Goal: Transaction & Acquisition: Obtain resource

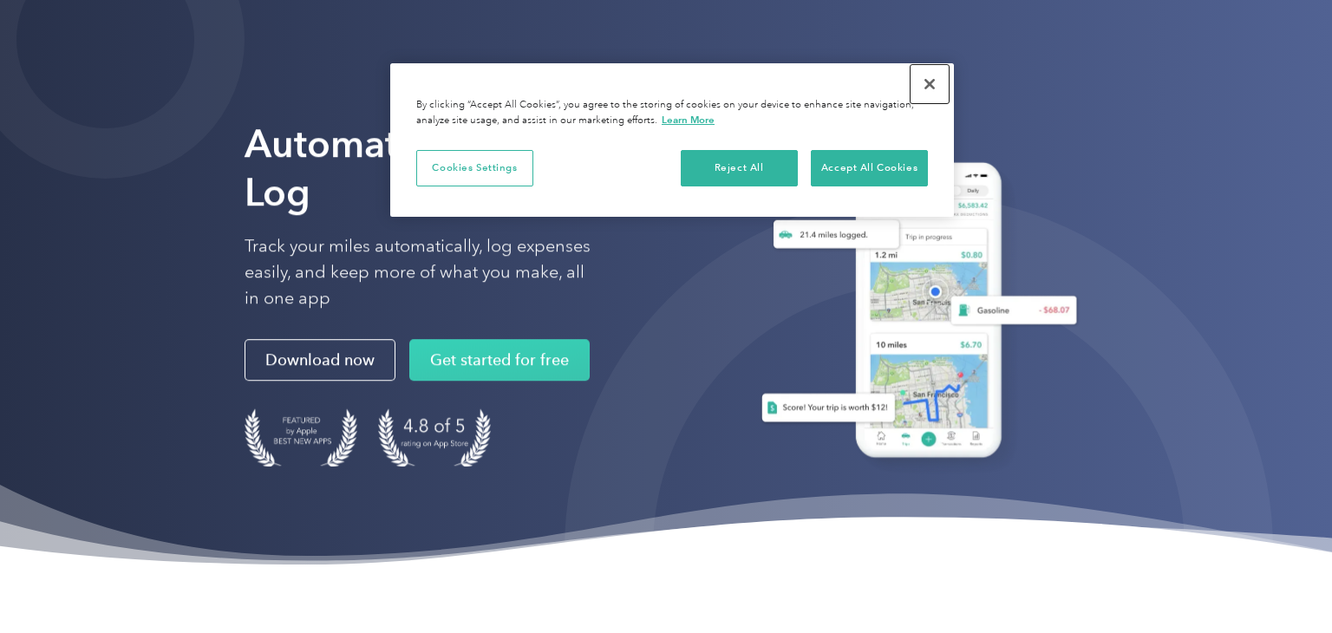
click at [927, 78] on button "Close" at bounding box center [930, 84] width 38 height 38
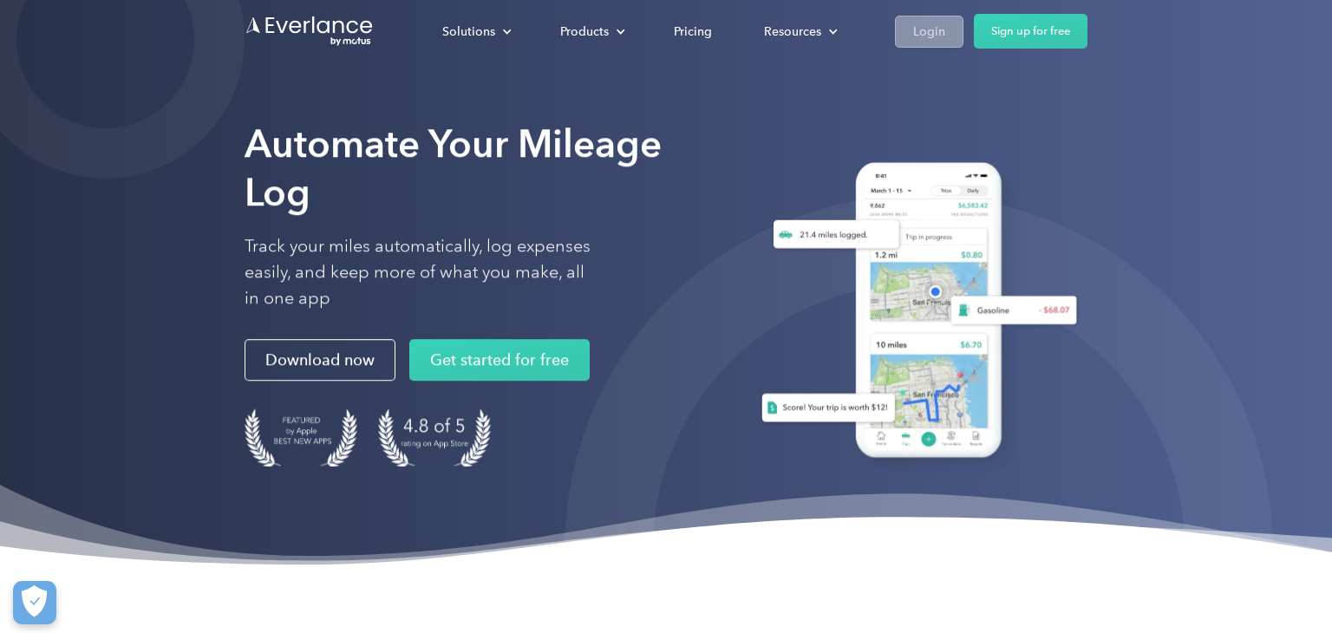
click at [941, 16] on link "Login" at bounding box center [929, 32] width 69 height 32
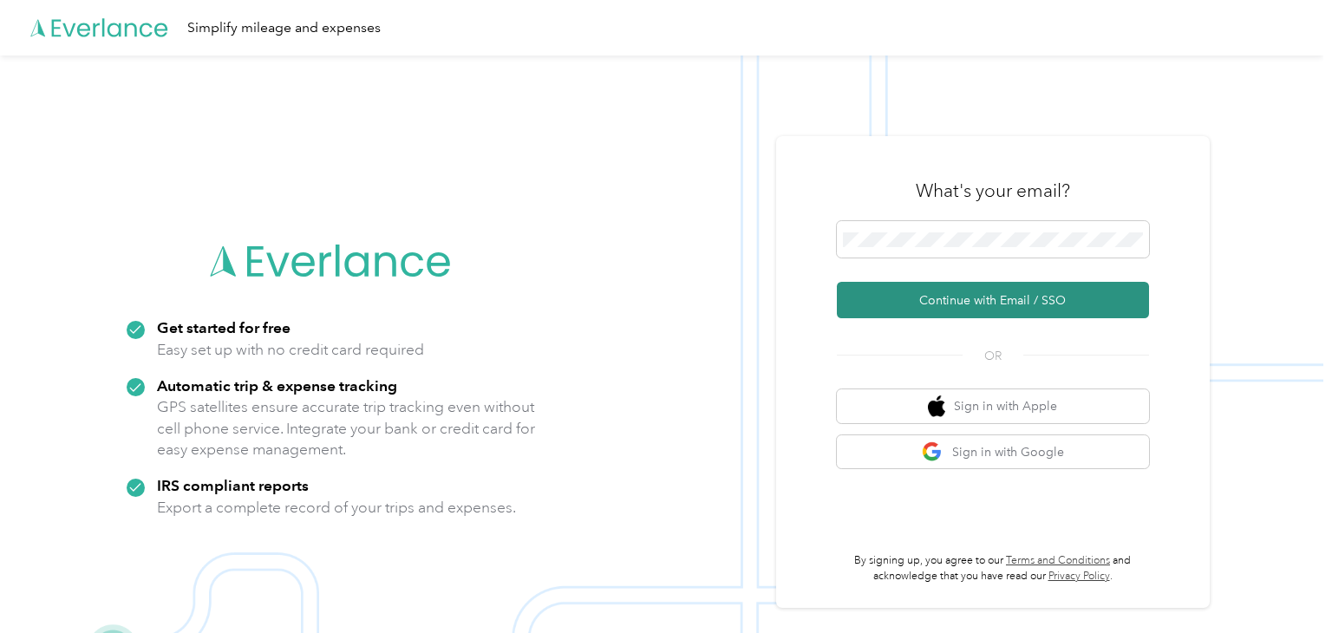
click at [945, 285] on button "Continue with Email / SSO" at bounding box center [993, 300] width 312 height 36
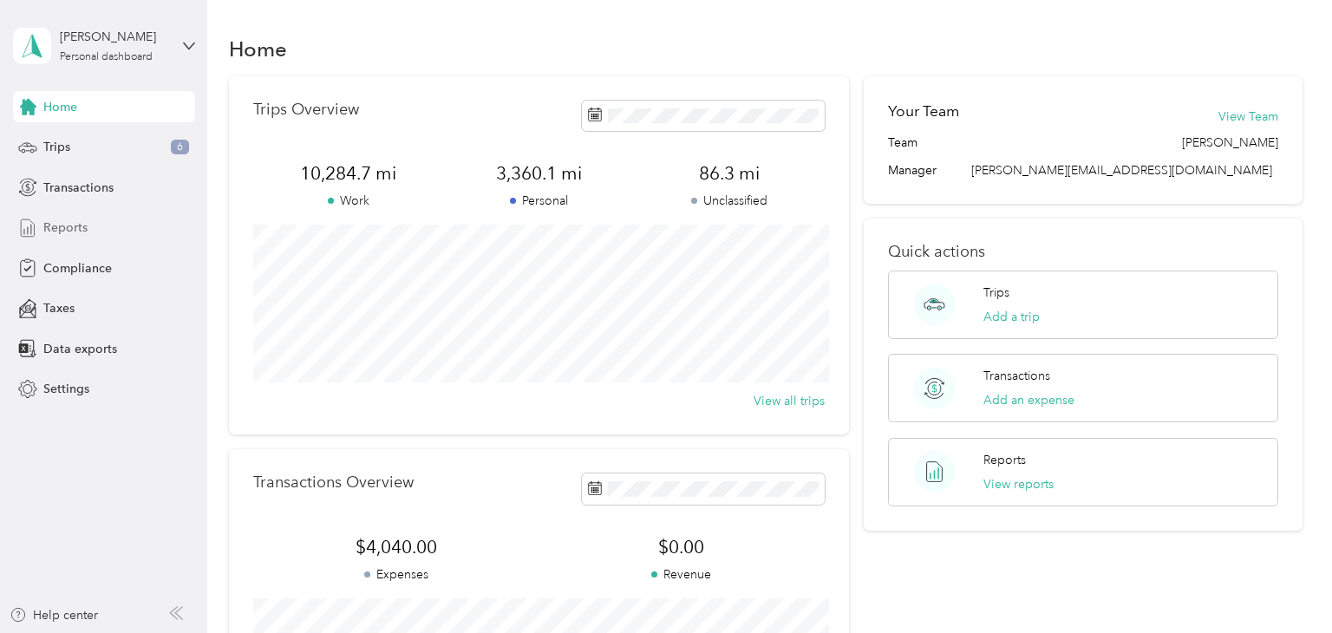
click at [103, 219] on div "Reports" at bounding box center [104, 228] width 182 height 31
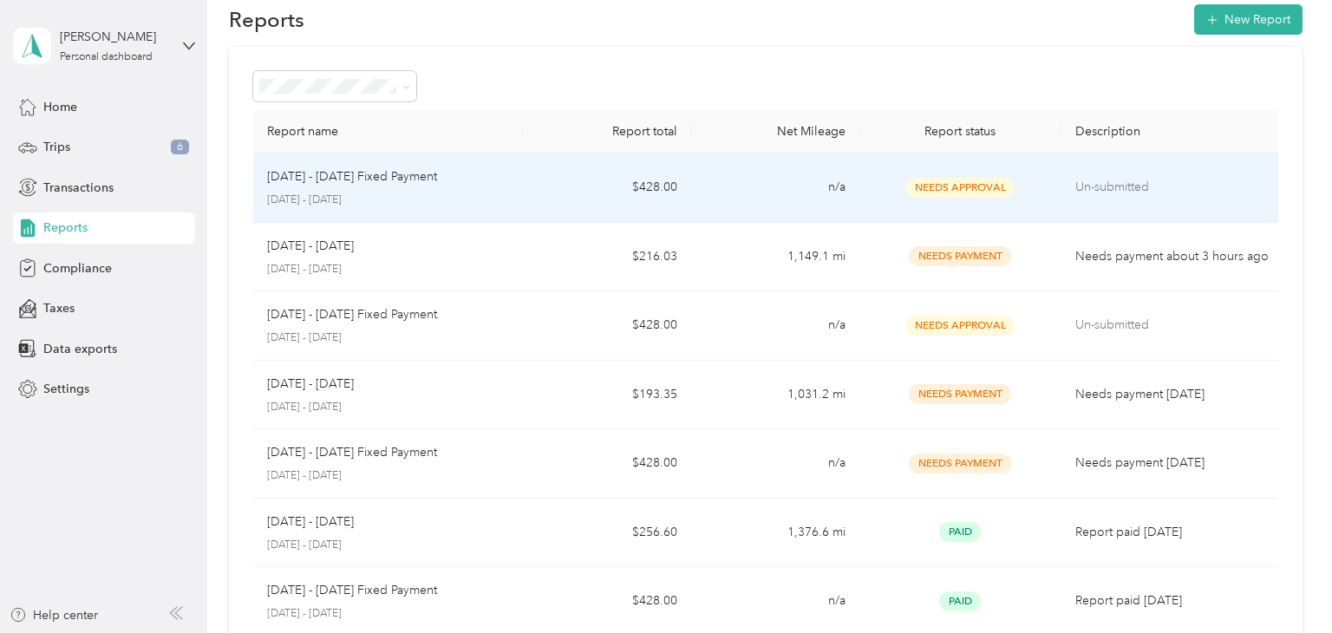
scroll to position [31, 0]
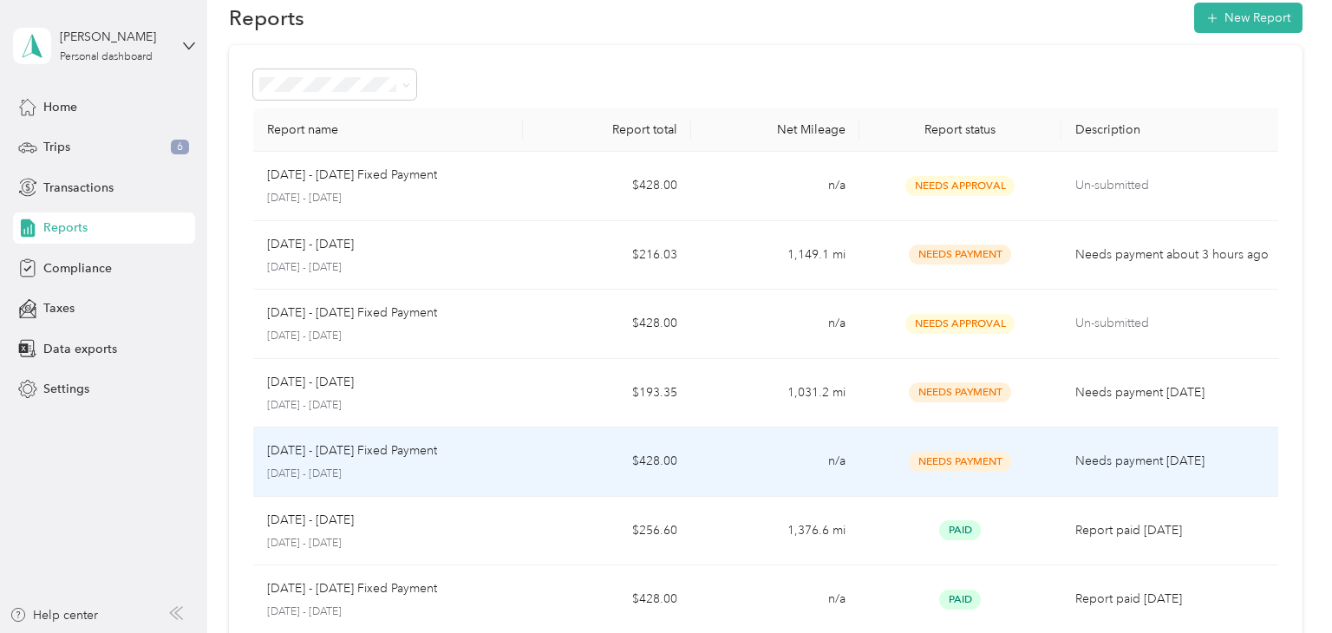
click at [720, 437] on td "n/a" at bounding box center [775, 462] width 168 height 69
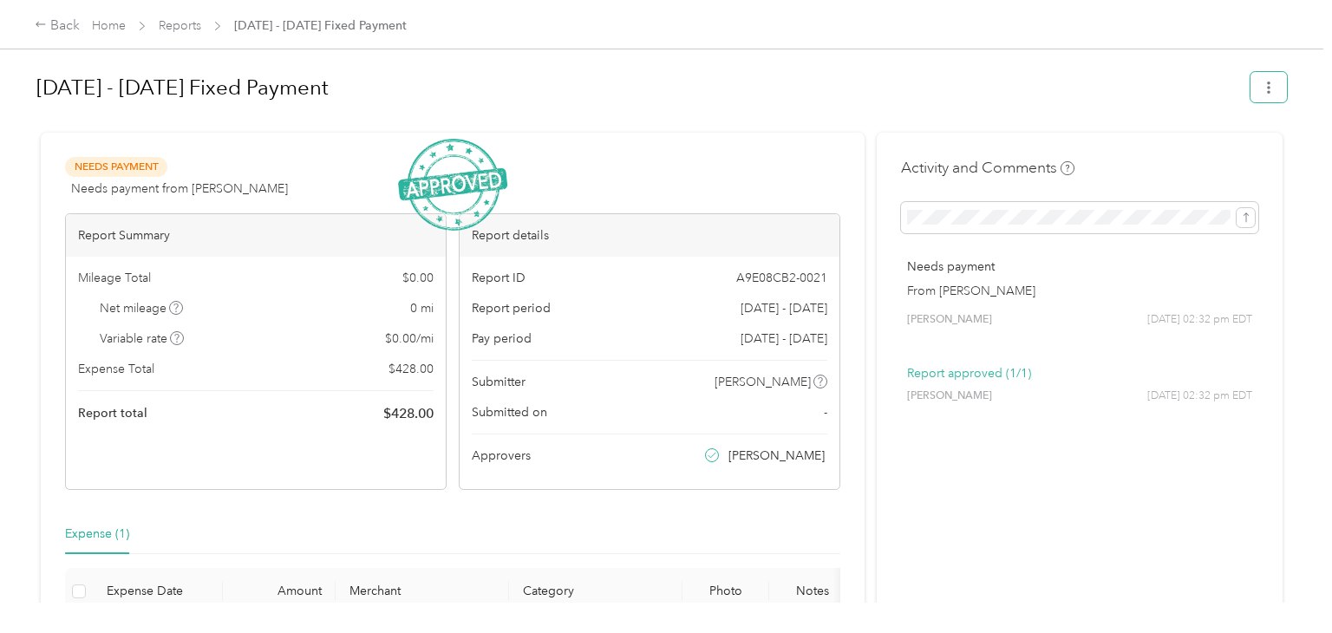
drag, startPoint x: 1272, startPoint y: 80, endPoint x: 393, endPoint y: 20, distance: 881.6
click at [393, 20] on div "Back Home Reports Jul 1 - 31, 2025 Fixed Payment Jul 1 - 31, 2025 Fixed Payment…" at bounding box center [662, 316] width 1324 height 633
click at [1274, 82] on icon "button" at bounding box center [1269, 88] width 12 height 12
click at [1253, 144] on span "Download" at bounding box center [1228, 150] width 57 height 18
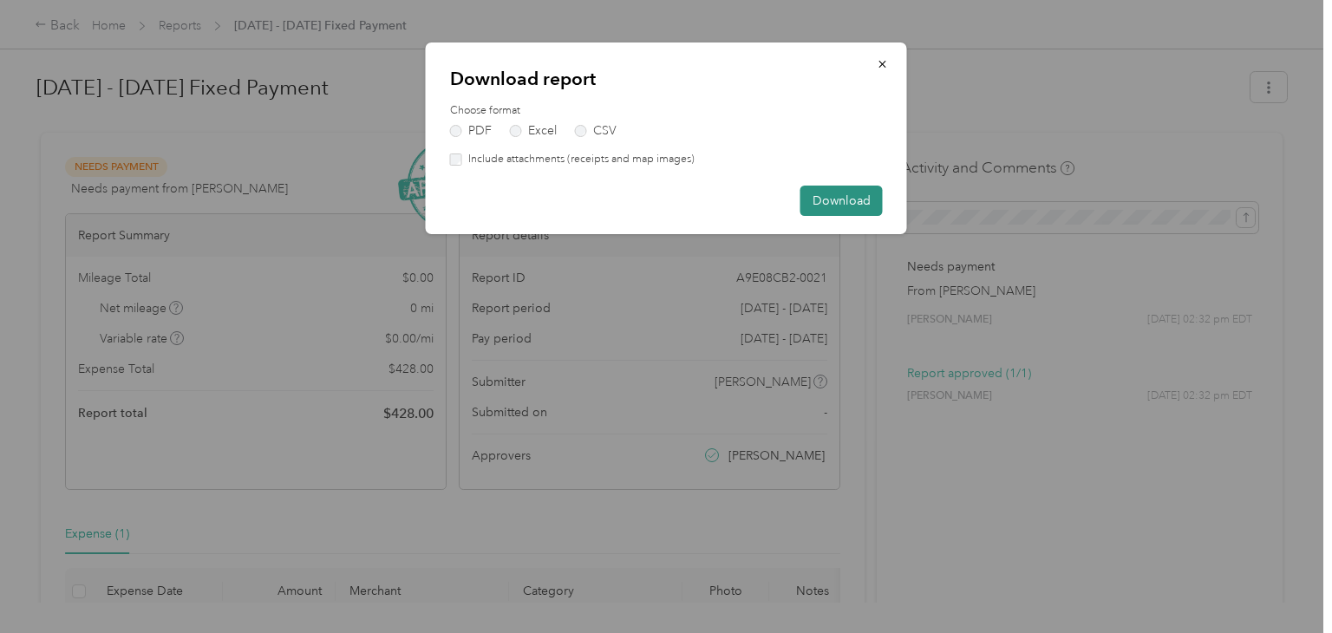
click at [822, 195] on button "Download" at bounding box center [842, 201] width 82 height 30
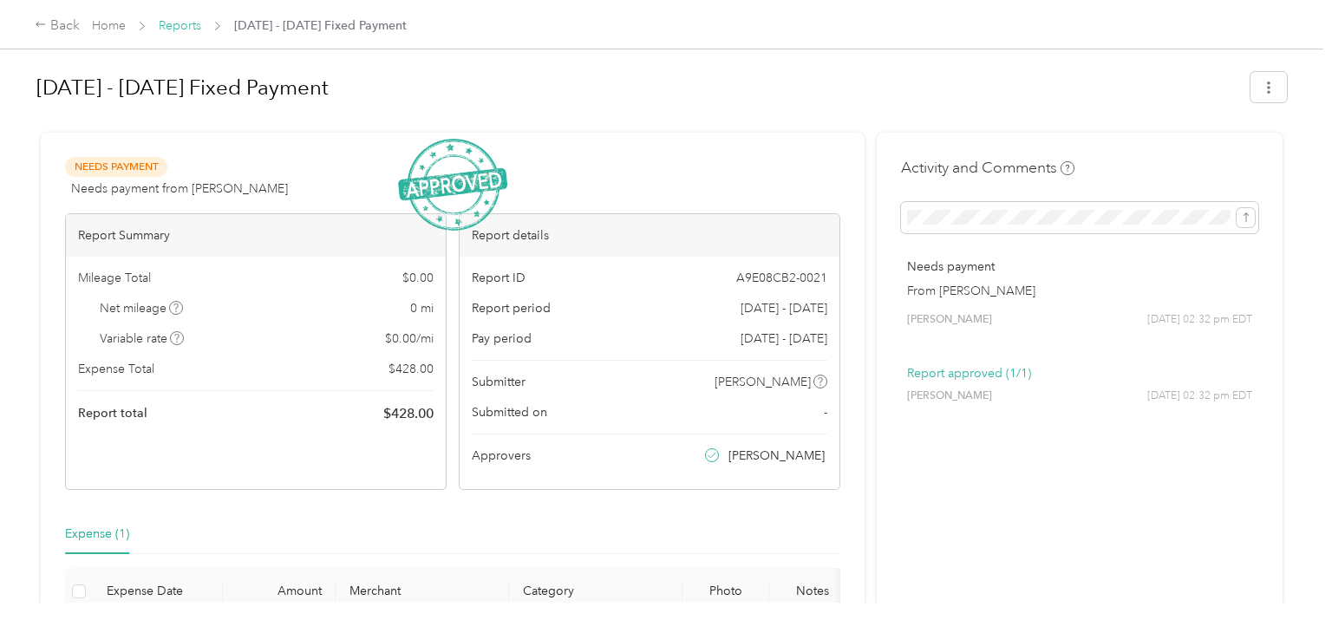
click at [176, 22] on link "Reports" at bounding box center [180, 25] width 43 height 15
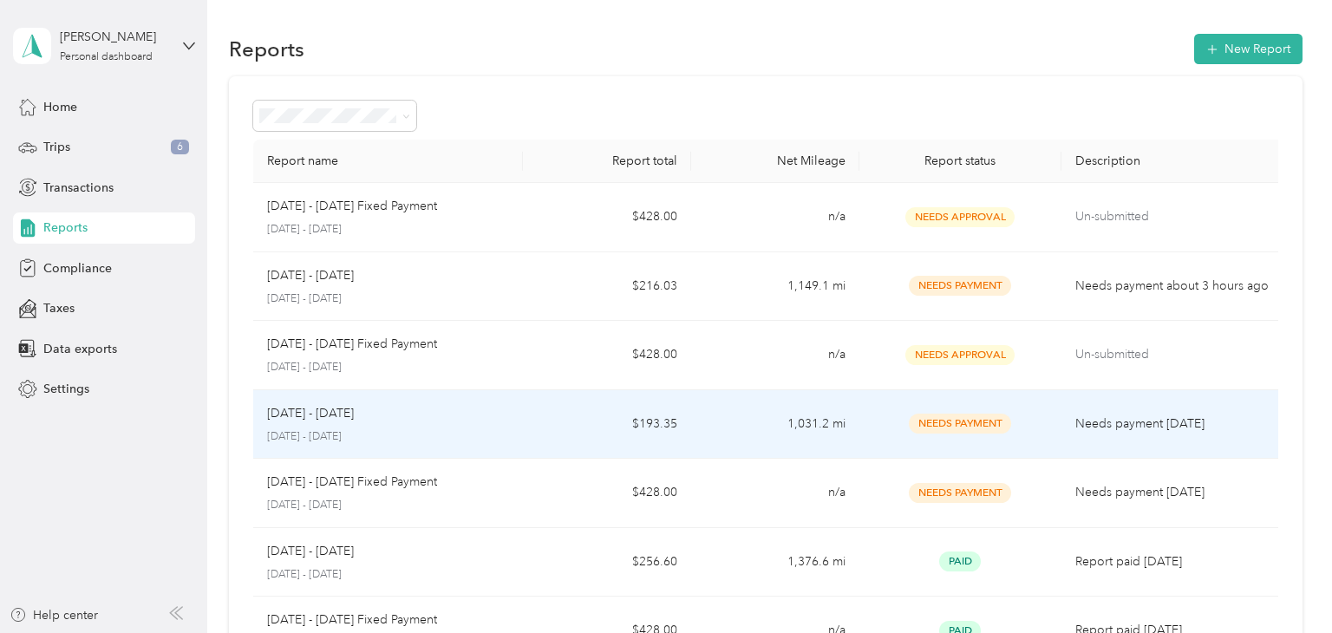
click at [461, 429] on p "July 1 - 31, 2025" at bounding box center [388, 437] width 242 height 16
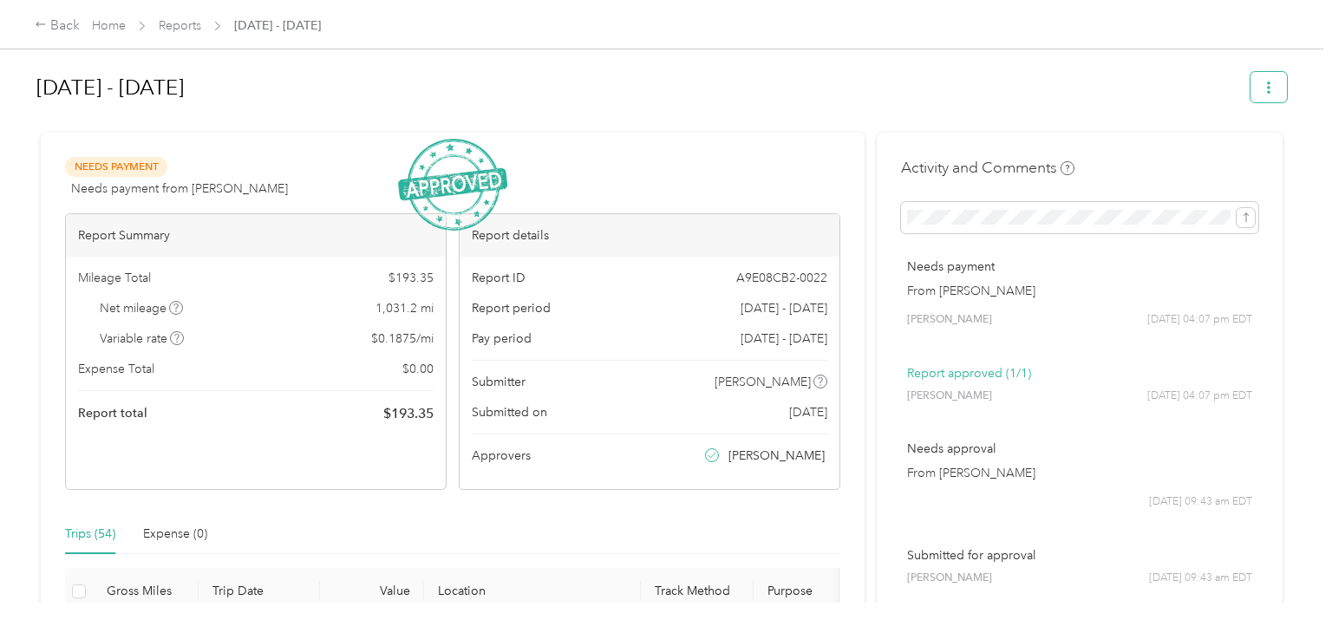
click at [1275, 88] on icon "button" at bounding box center [1269, 88] width 12 height 12
click at [1214, 152] on span "Download" at bounding box center [1228, 150] width 57 height 18
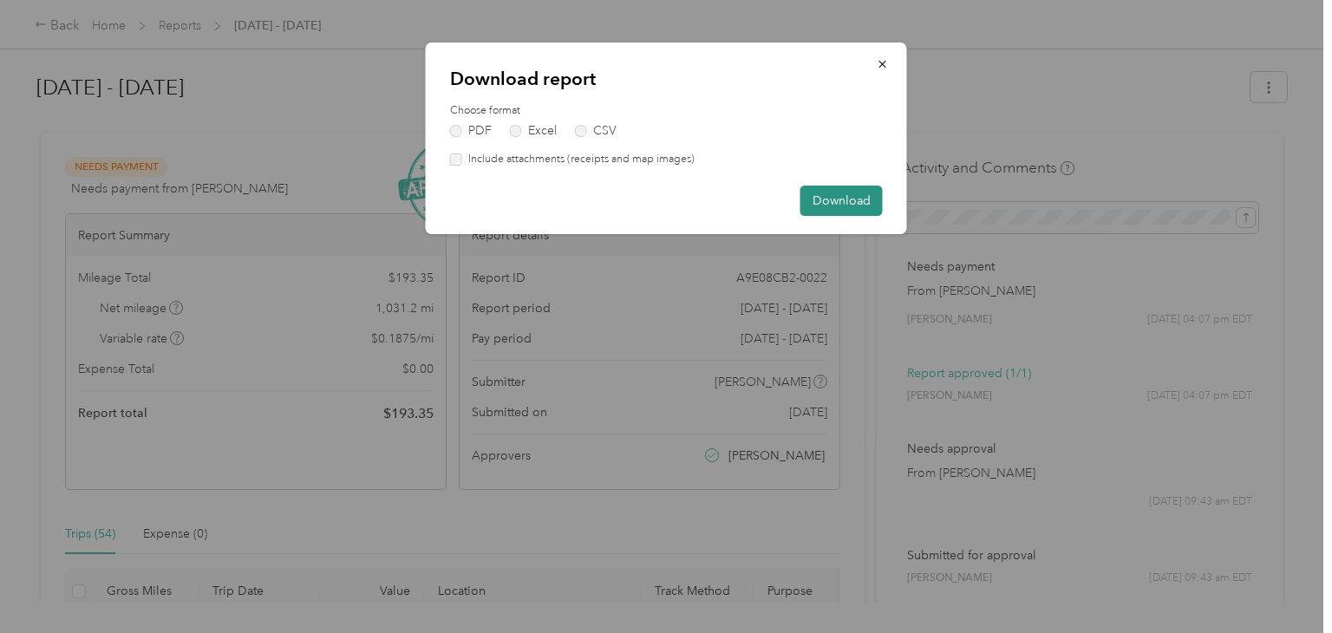
click at [865, 193] on button "Download" at bounding box center [842, 201] width 82 height 30
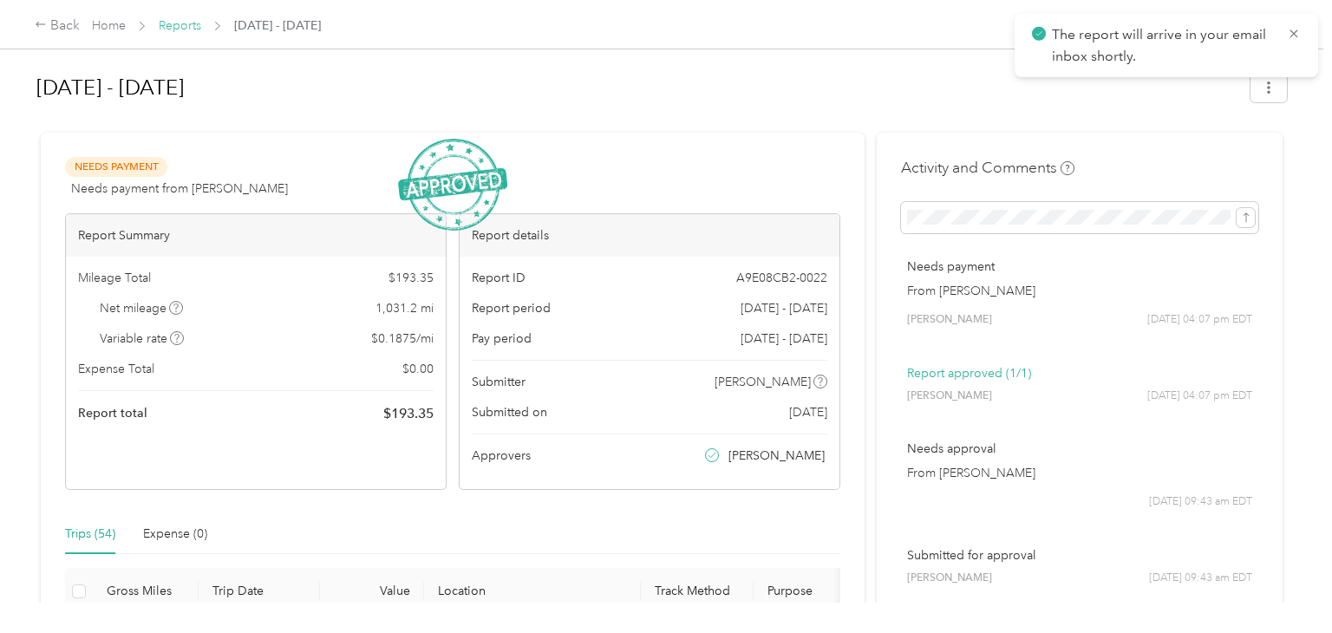
click at [187, 28] on link "Reports" at bounding box center [180, 25] width 43 height 15
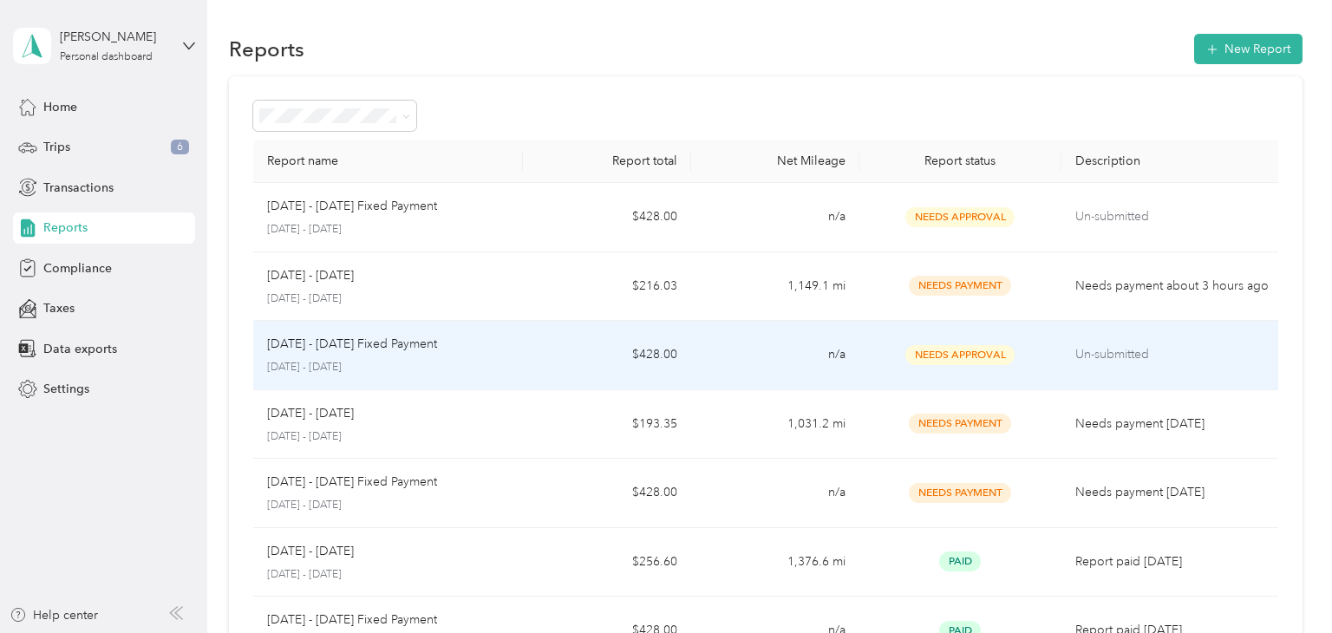
click at [398, 351] on p "Aug 1 - 31, 2025 Fixed Payment" at bounding box center [352, 344] width 170 height 19
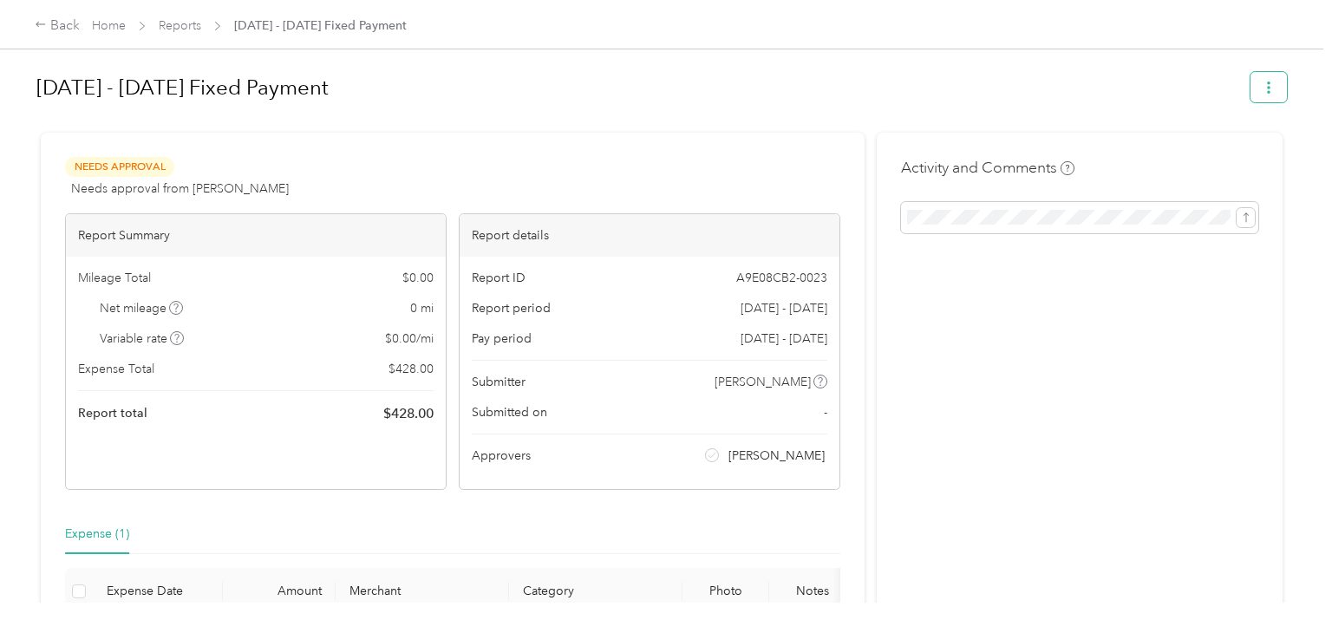
click at [1275, 94] on span "button" at bounding box center [1269, 87] width 12 height 15
click at [186, 29] on link "Reports" at bounding box center [180, 25] width 43 height 15
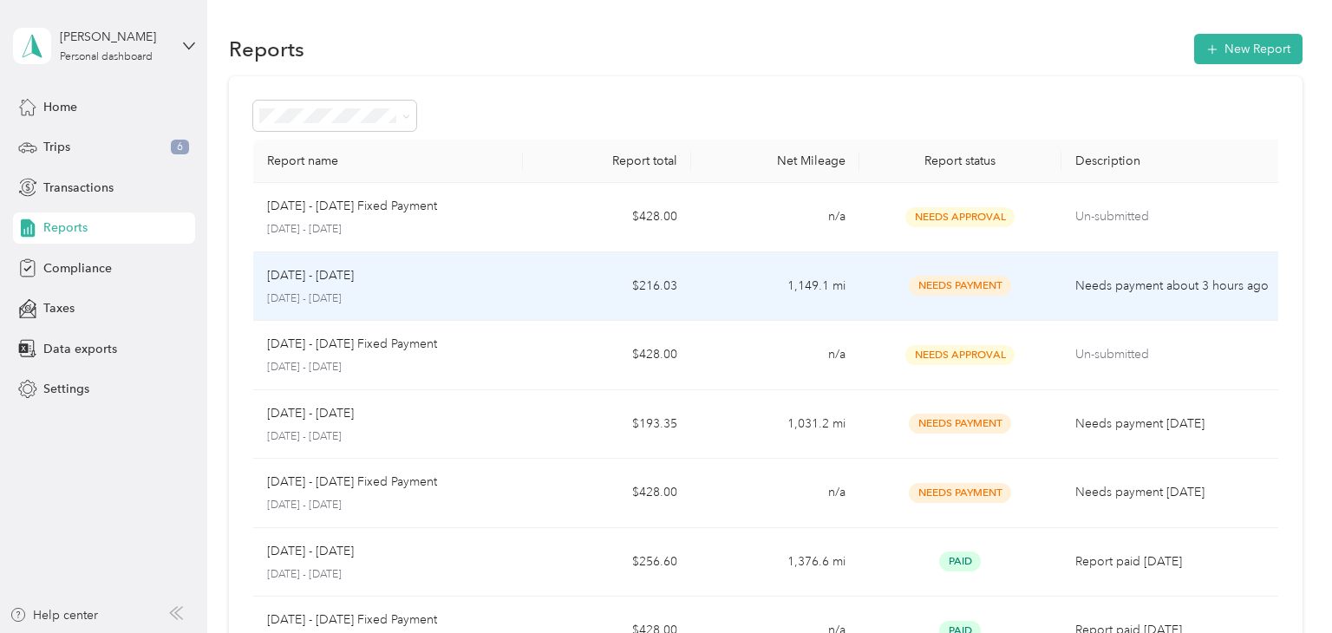
click at [595, 265] on td "$216.03" at bounding box center [607, 286] width 168 height 69
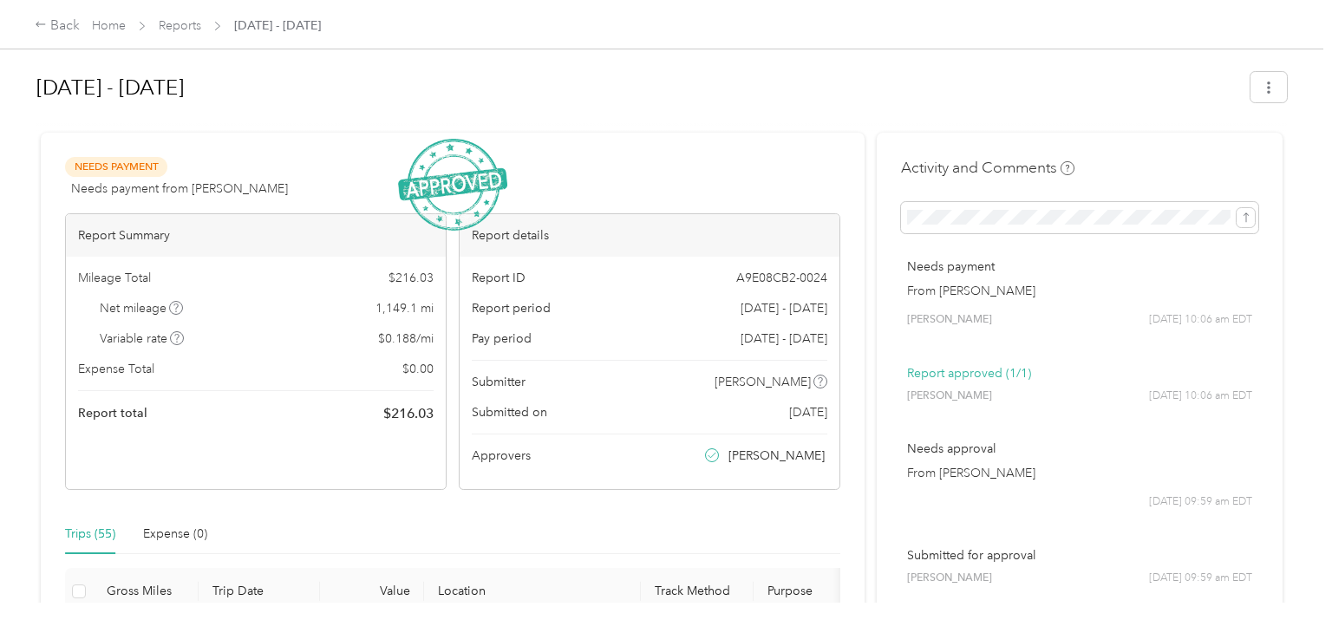
click at [1271, 61] on div "Aug 1 - 31, 2025 Needs Payment Needs payment from Erin M Himes View activity & …" at bounding box center [662, 301] width 1324 height 603
click at [1287, 82] on button "button" at bounding box center [1269, 87] width 36 height 30
click at [1224, 157] on span "Download" at bounding box center [1228, 150] width 57 height 18
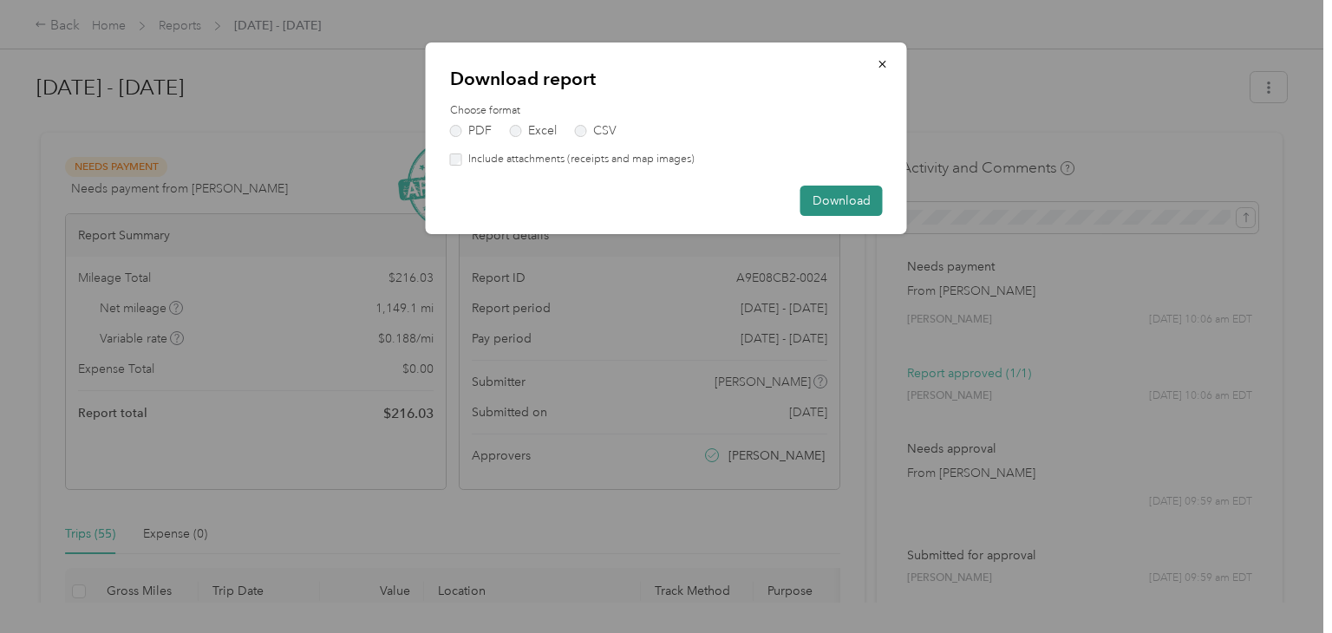
click at [852, 202] on button "Download" at bounding box center [842, 201] width 82 height 30
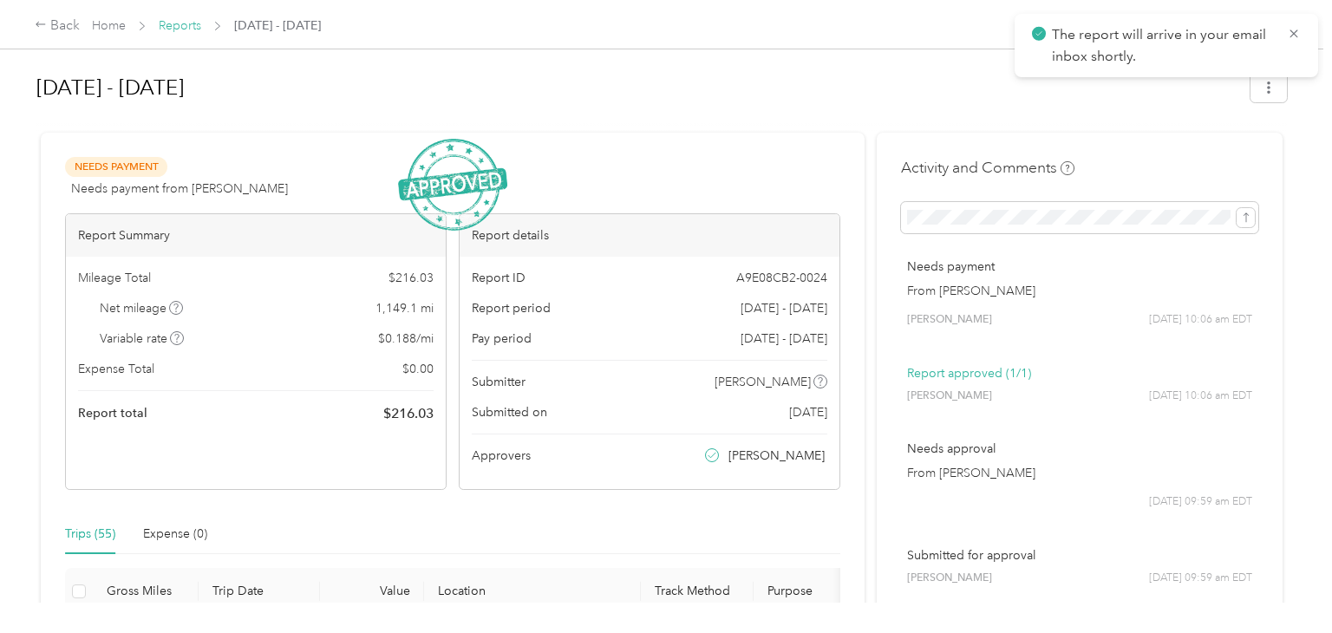
click at [190, 27] on link "Reports" at bounding box center [180, 25] width 43 height 15
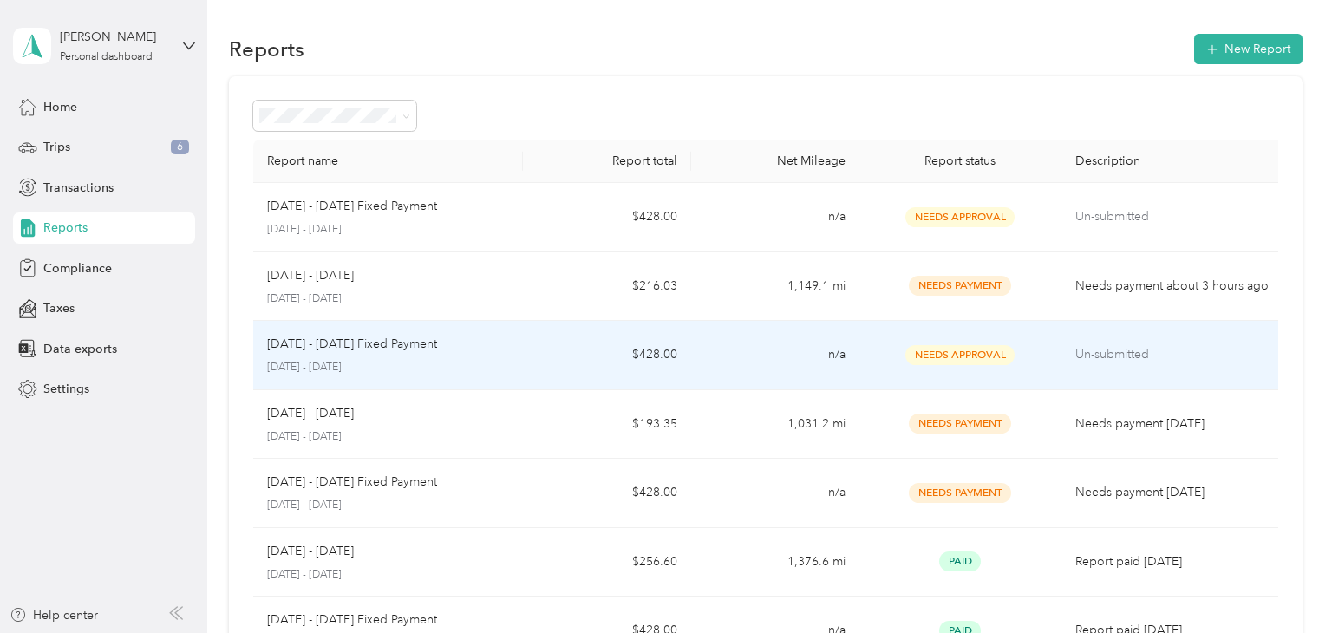
click at [493, 330] on td "Aug 1 - 31, 2025 Fixed Payment August 1 - 31, 2025" at bounding box center [388, 355] width 270 height 69
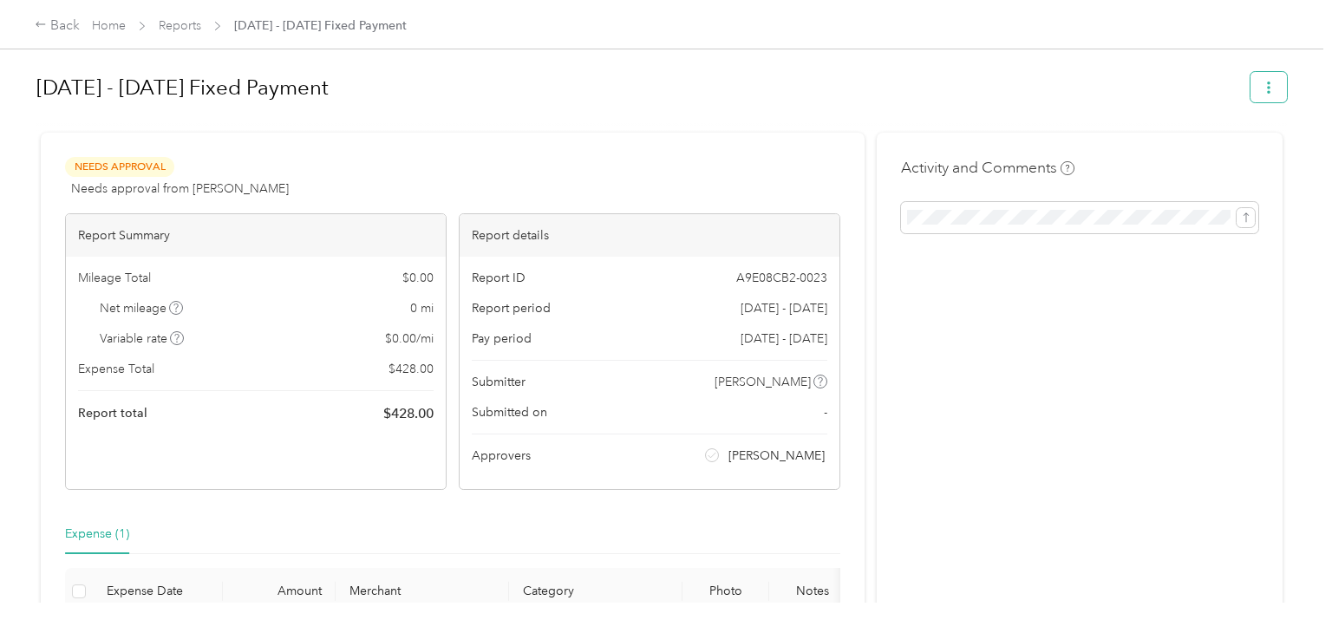
click at [1287, 98] on button "button" at bounding box center [1269, 87] width 36 height 30
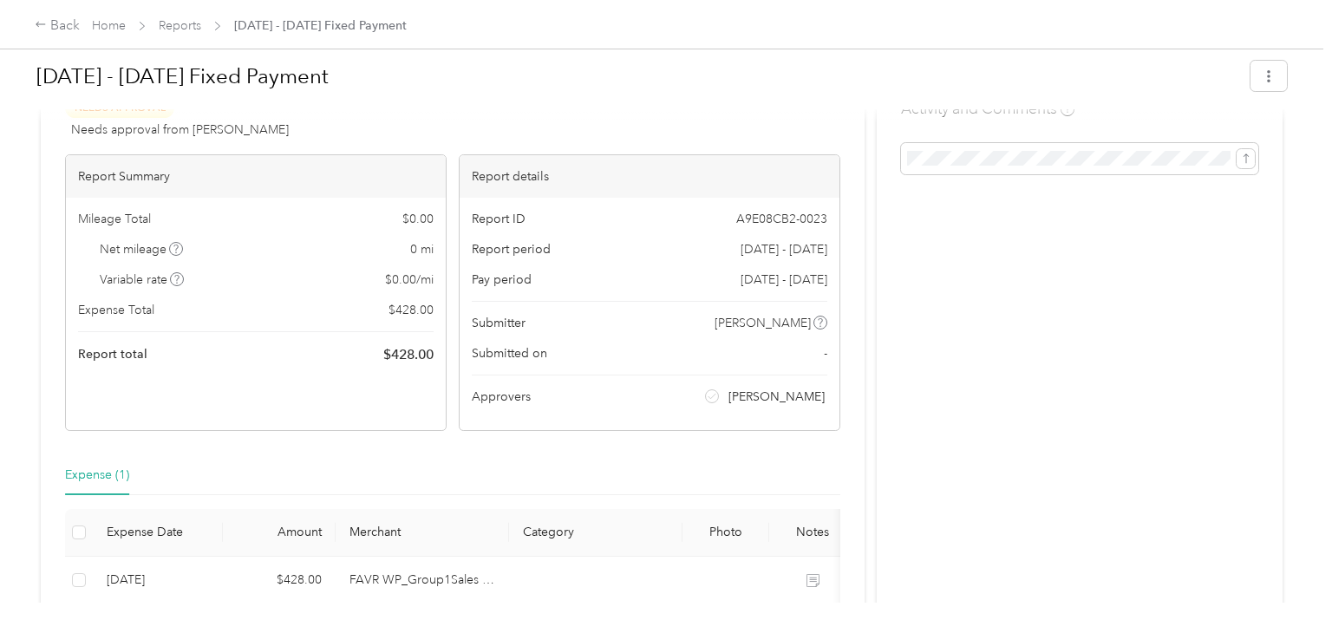
scroll to position [56, 0]
click at [795, 400] on span "Erin M Himes" at bounding box center [777, 399] width 96 height 18
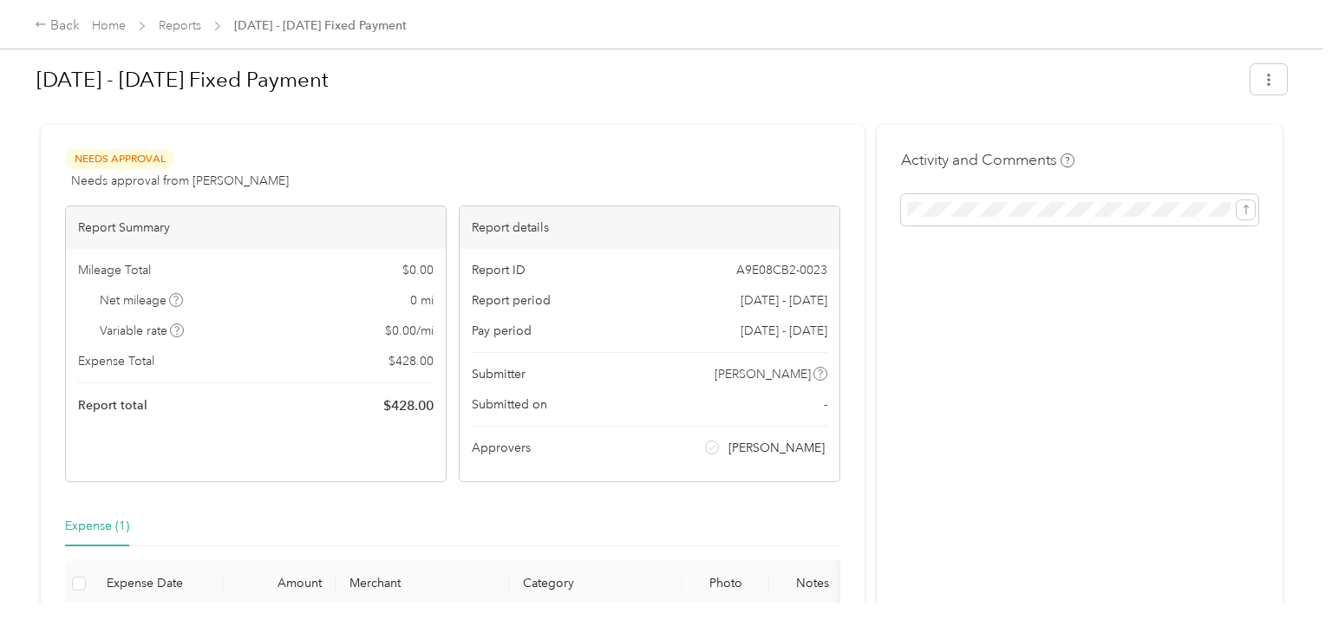
scroll to position [0, 0]
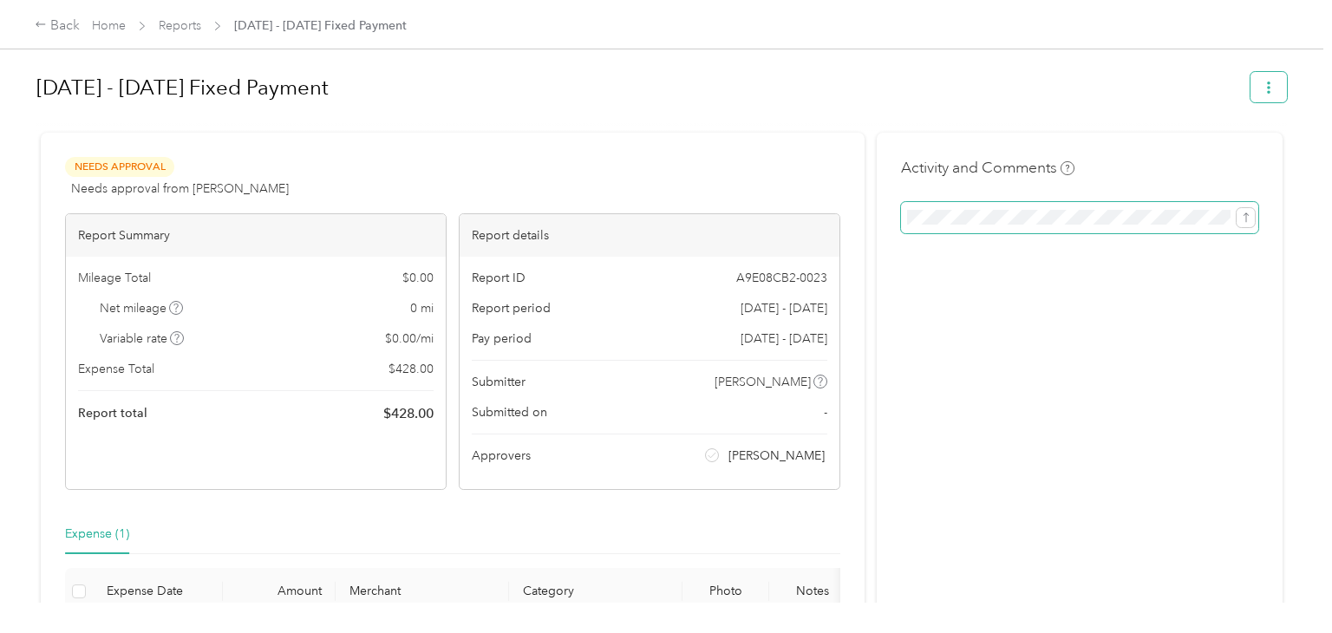
drag, startPoint x: 876, startPoint y: 288, endPoint x: 1279, endPoint y: 95, distance: 447.3
click at [1279, 95] on div "Aug 1 - 31, 2025 Fixed Payment Needs Approval Needs approval from Erin M Himes …" at bounding box center [662, 390] width 1254 height 658
click at [1279, 95] on button "button" at bounding box center [1269, 87] width 36 height 30
click at [1218, 155] on span "Download" at bounding box center [1228, 150] width 57 height 18
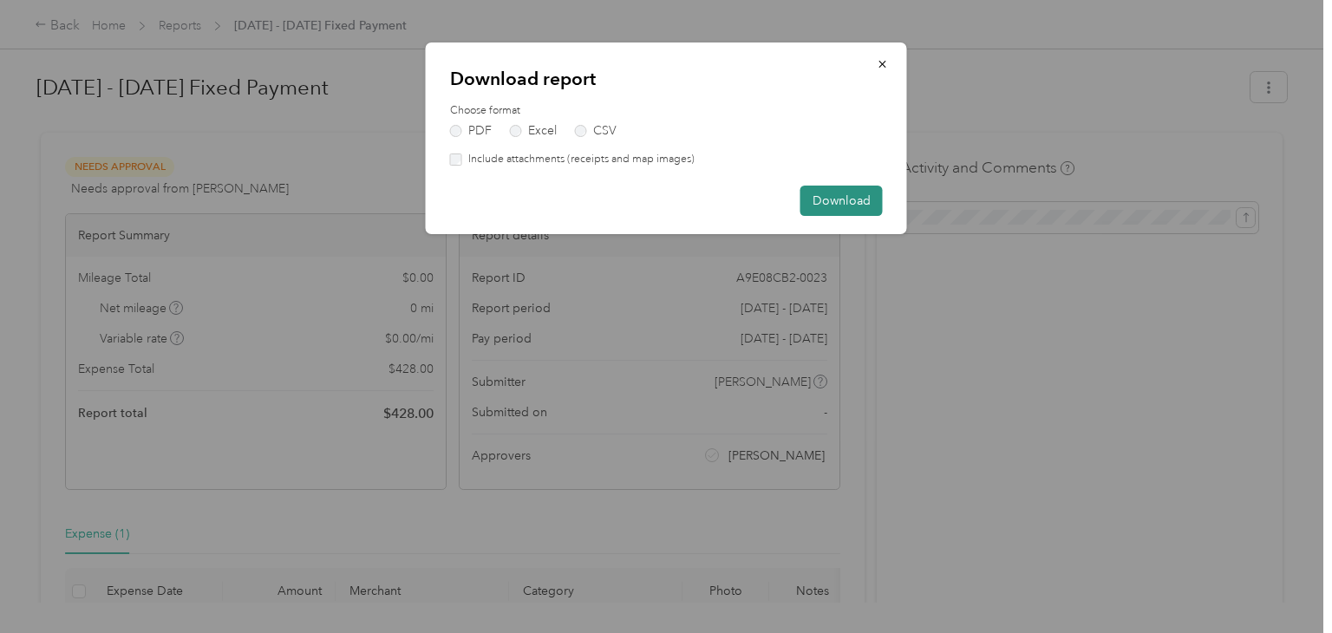
click at [863, 200] on button "Download" at bounding box center [842, 201] width 82 height 30
